Goal: Find specific page/section: Find specific page/section

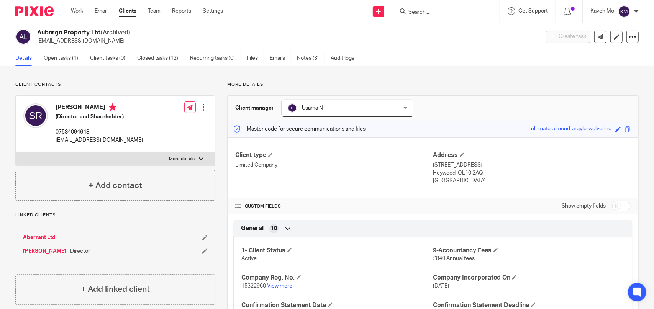
click at [38, 14] on img at bounding box center [34, 11] width 38 height 10
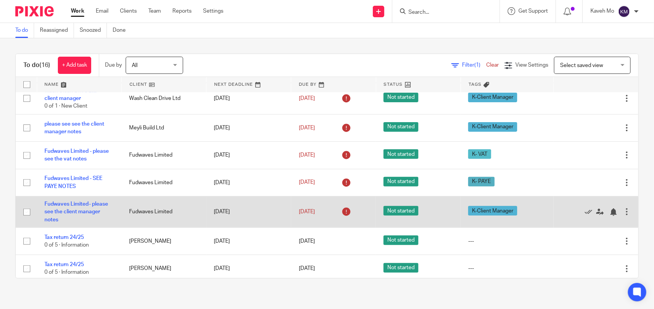
scroll to position [298, 0]
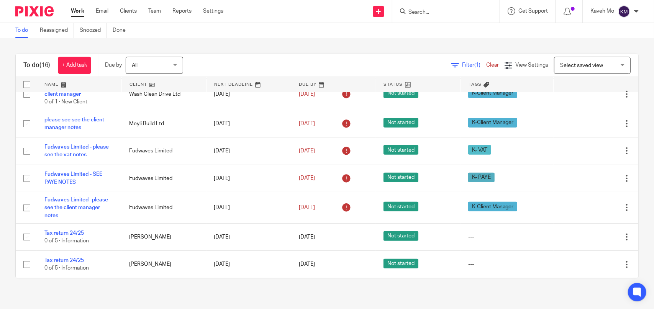
click at [449, 11] on input "Search" at bounding box center [442, 12] width 69 height 7
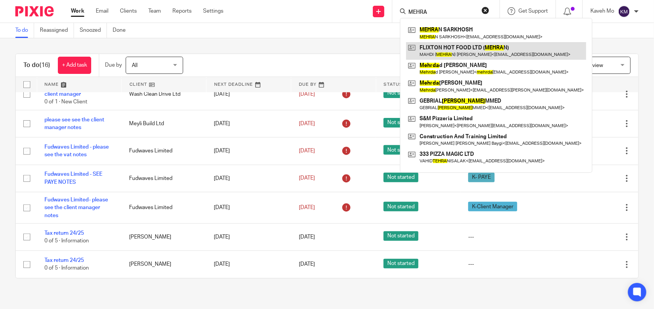
type input "MEHRA"
click at [458, 49] on link at bounding box center [496, 51] width 180 height 18
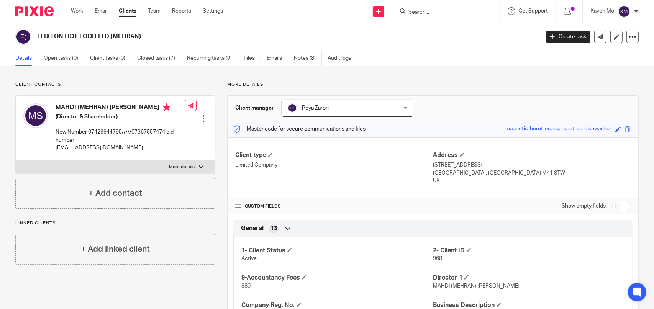
click at [289, 28] on div "FLIXTON HOT FOOD LTD (MEHRAN) Create task Update from Companies House Export da…" at bounding box center [327, 37] width 654 height 28
click at [125, 12] on link "Clients" at bounding box center [128, 11] width 18 height 8
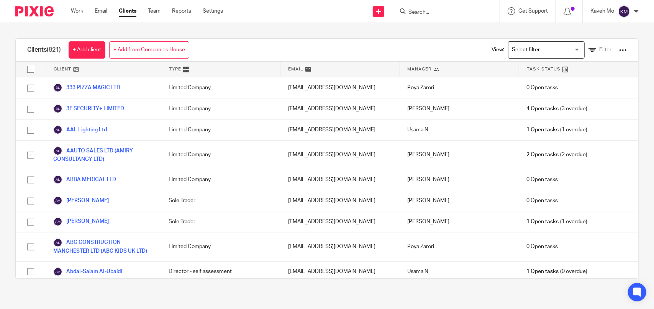
click at [414, 13] on input "Search" at bounding box center [442, 12] width 69 height 7
click at [421, 11] on input "Search" at bounding box center [442, 12] width 69 height 7
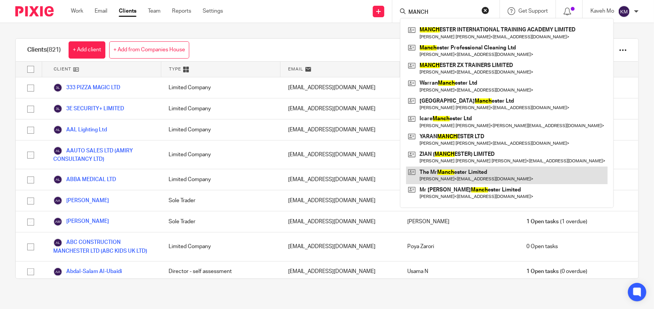
type input "MANCH"
click at [437, 174] on link at bounding box center [507, 176] width 202 height 18
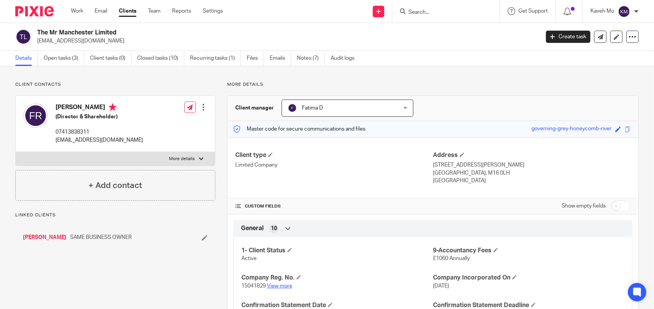
scroll to position [153, 0]
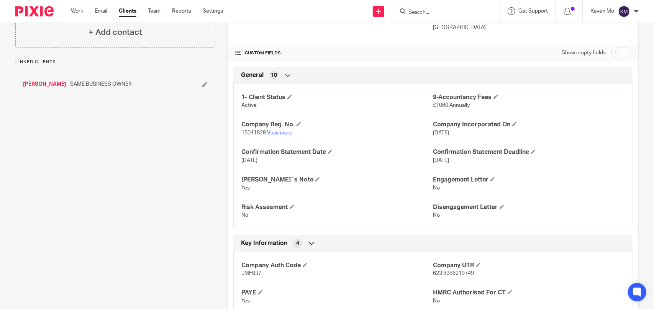
click at [278, 135] on link "View more" at bounding box center [279, 132] width 25 height 5
